Goal: Use online tool/utility

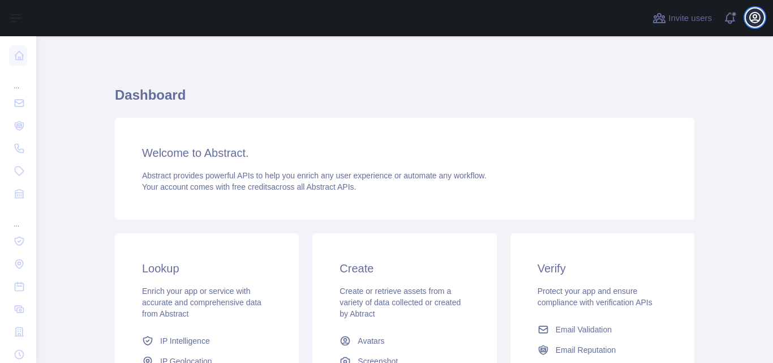
click at [755, 18] on icon "button" at bounding box center [755, 17] width 10 height 10
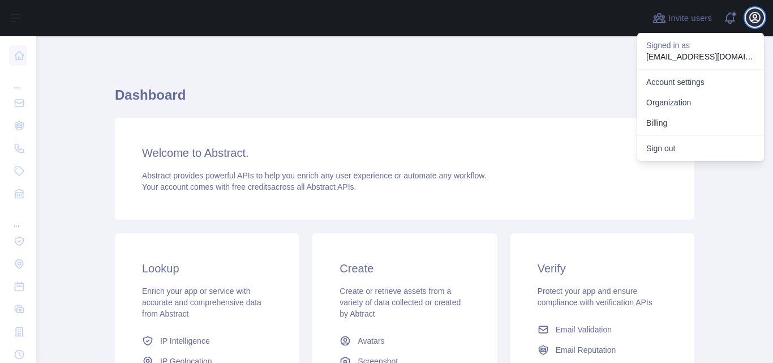
click at [755, 18] on icon "button" at bounding box center [755, 17] width 10 height 10
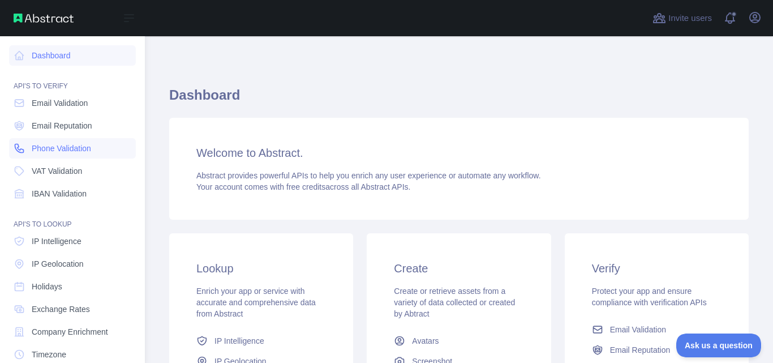
click at [82, 152] on span "Phone Validation" at bounding box center [61, 148] width 59 height 11
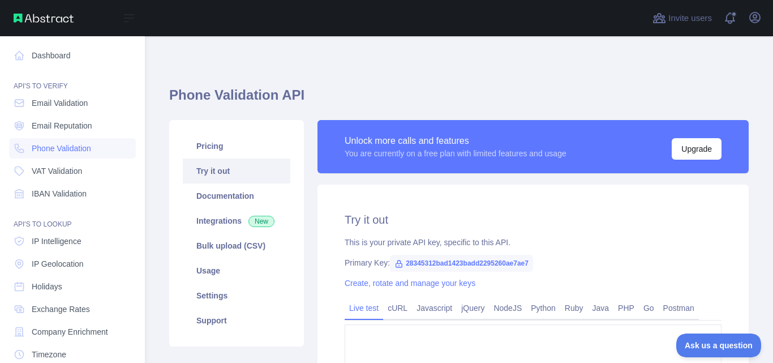
type textarea "**********"
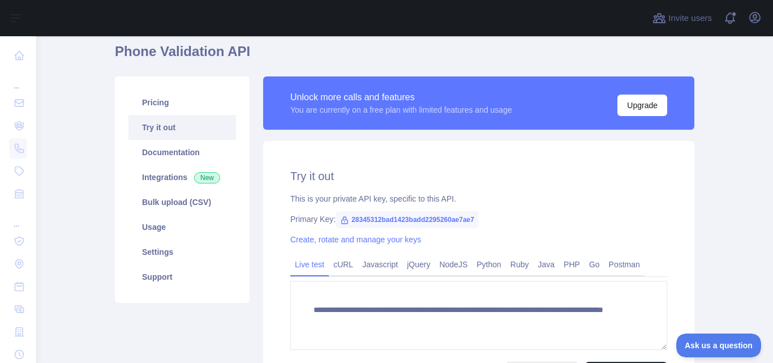
scroll to position [113, 0]
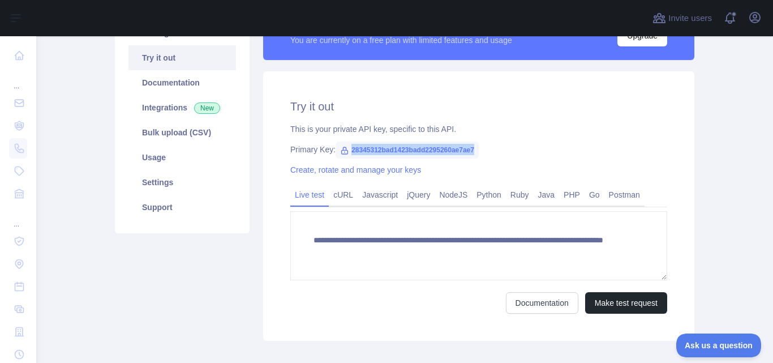
drag, startPoint x: 469, startPoint y: 149, endPoint x: 342, endPoint y: 150, distance: 126.8
click at [342, 150] on span "28345312bad1423badd2295260ae7ae7" at bounding box center [407, 149] width 143 height 17
copy span "28345312bad1423badd2295260ae7ae7"
